Goal: Transaction & Acquisition: Subscribe to service/newsletter

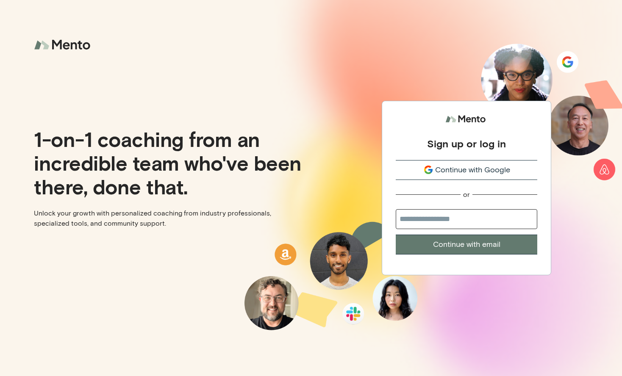
click at [525, 170] on div "Continue with Google" at bounding box center [467, 169] width 142 height 11
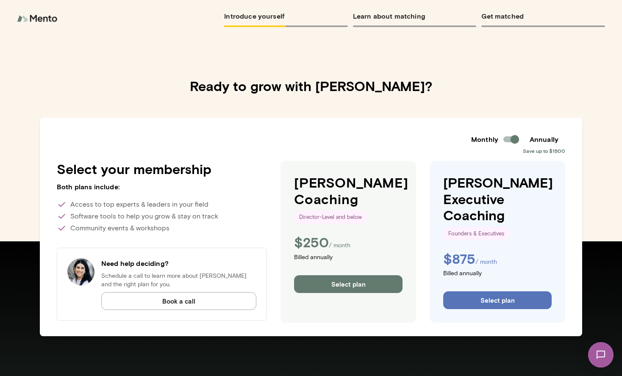
click at [109, 79] on h4 "Ready to grow with [PERSON_NAME]?" at bounding box center [311, 86] width 622 height 16
